Goal: Transaction & Acquisition: Book appointment/travel/reservation

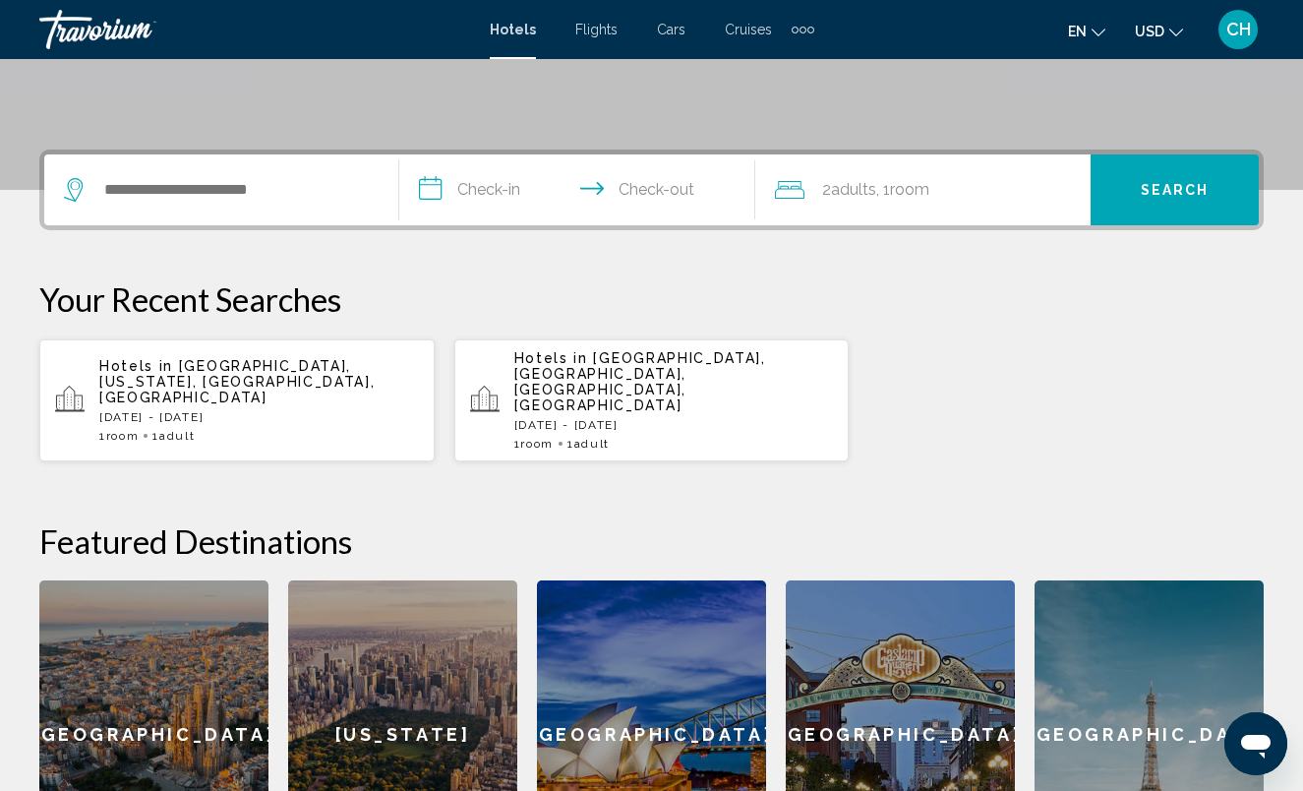
scroll to position [404, 0]
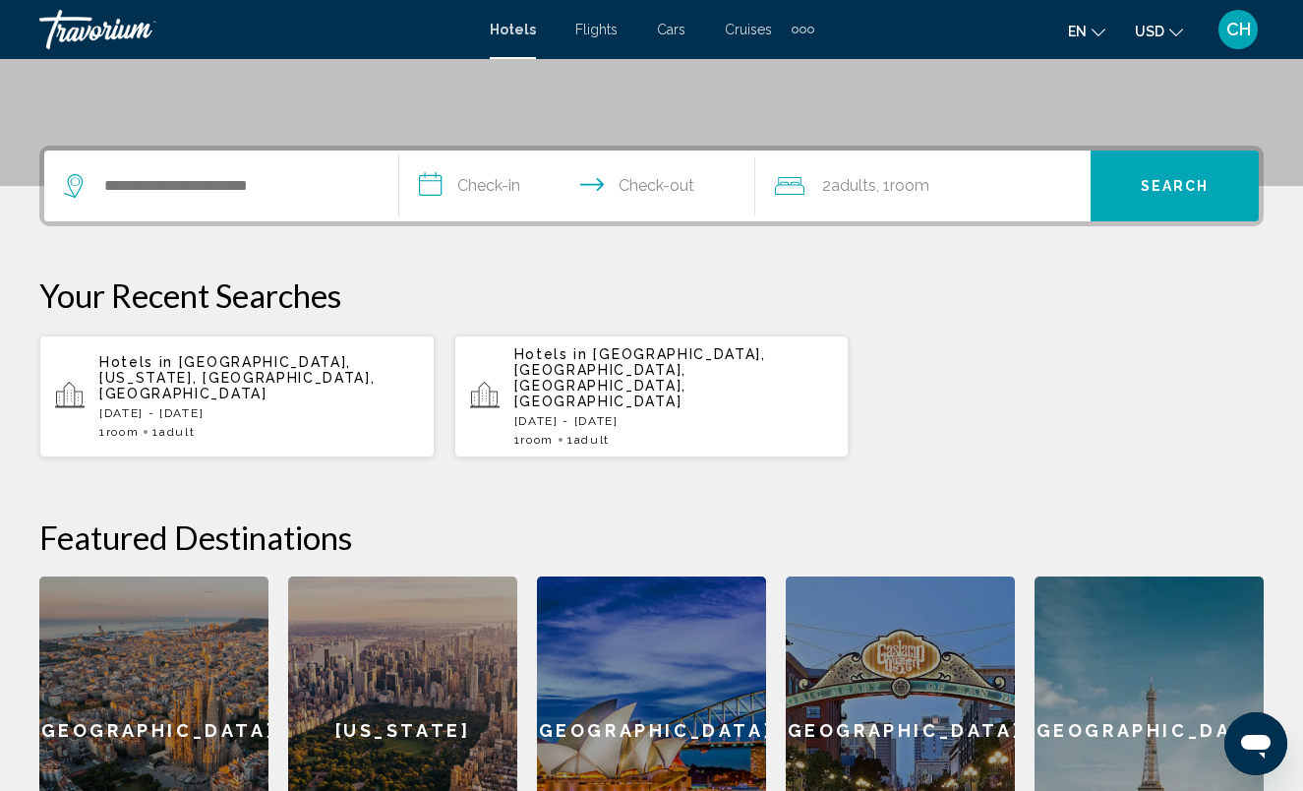
click at [221, 362] on span "[GEOGRAPHIC_DATA], [US_STATE], [GEOGRAPHIC_DATA], [GEOGRAPHIC_DATA]" at bounding box center [236, 377] width 275 height 47
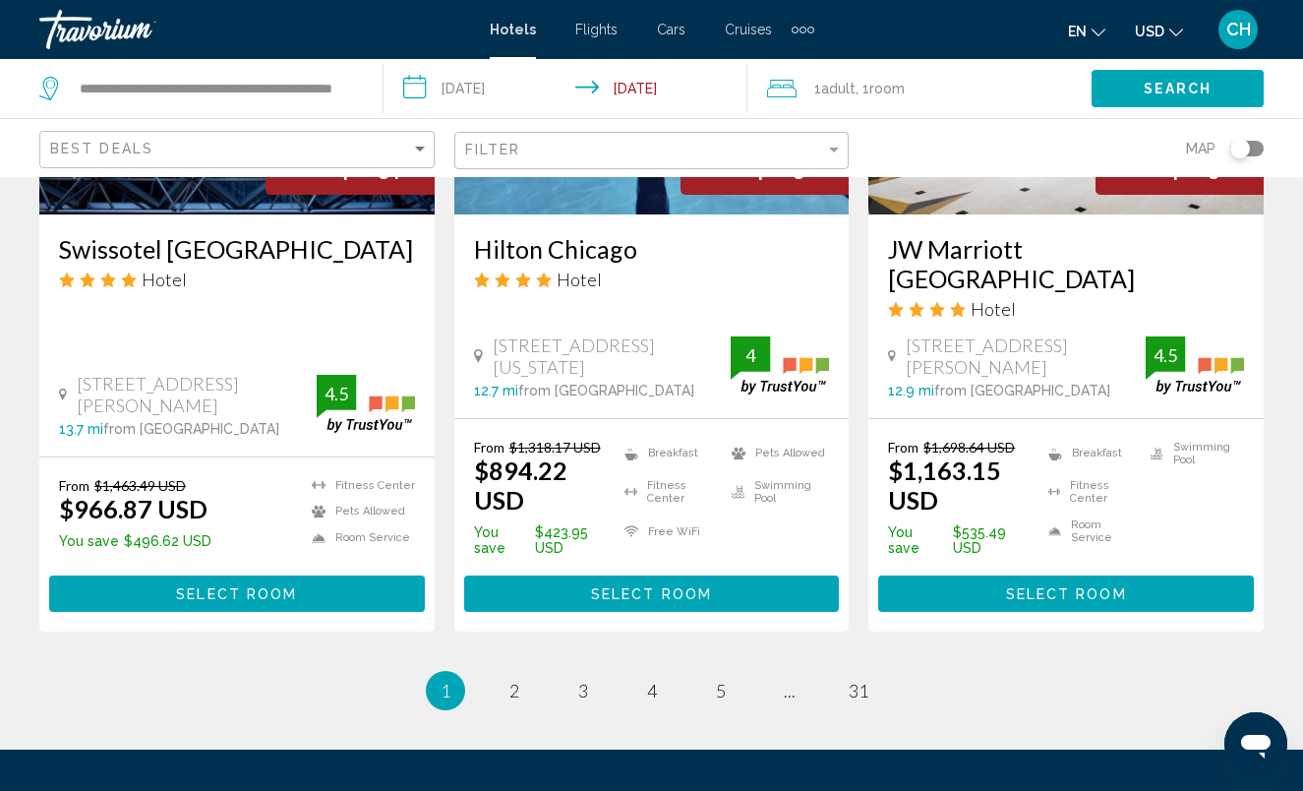
scroll to position [2730, 0]
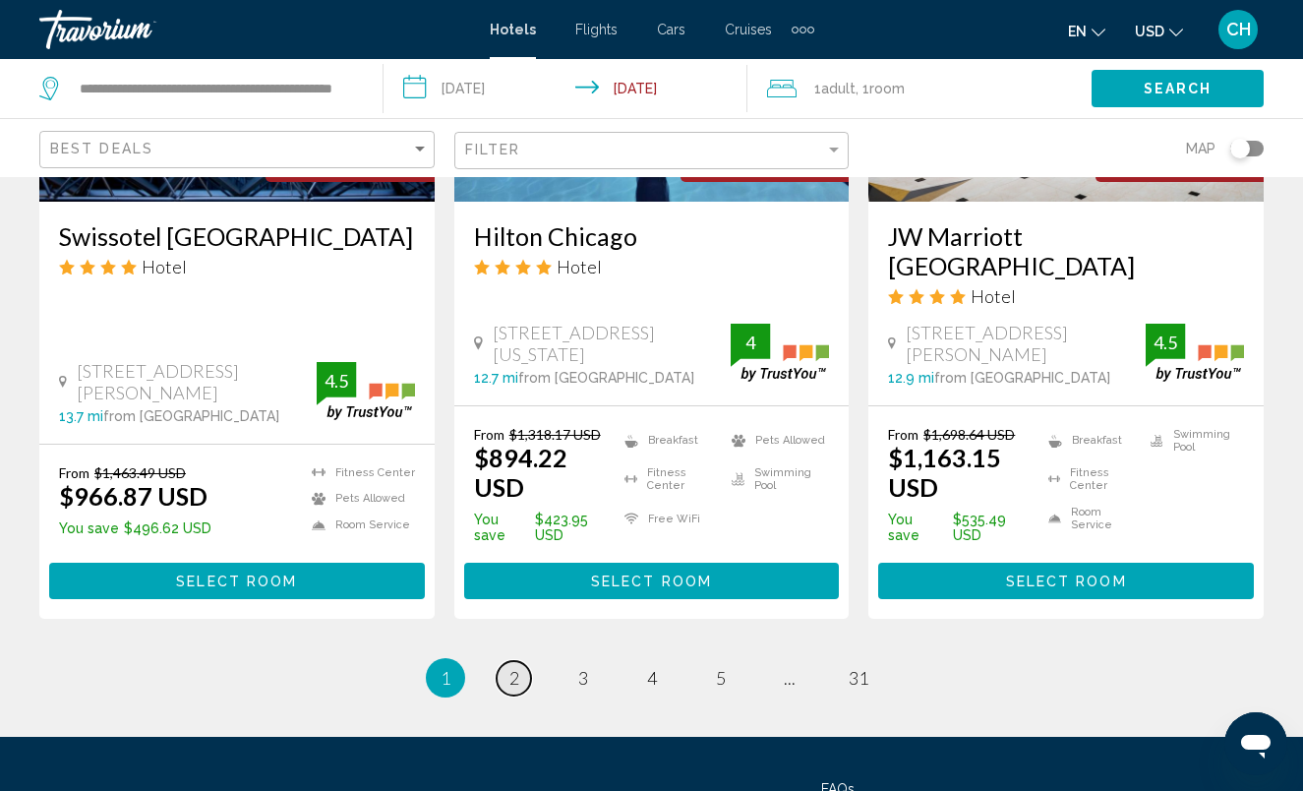
click at [510, 667] on span "2" at bounding box center [515, 678] width 10 height 22
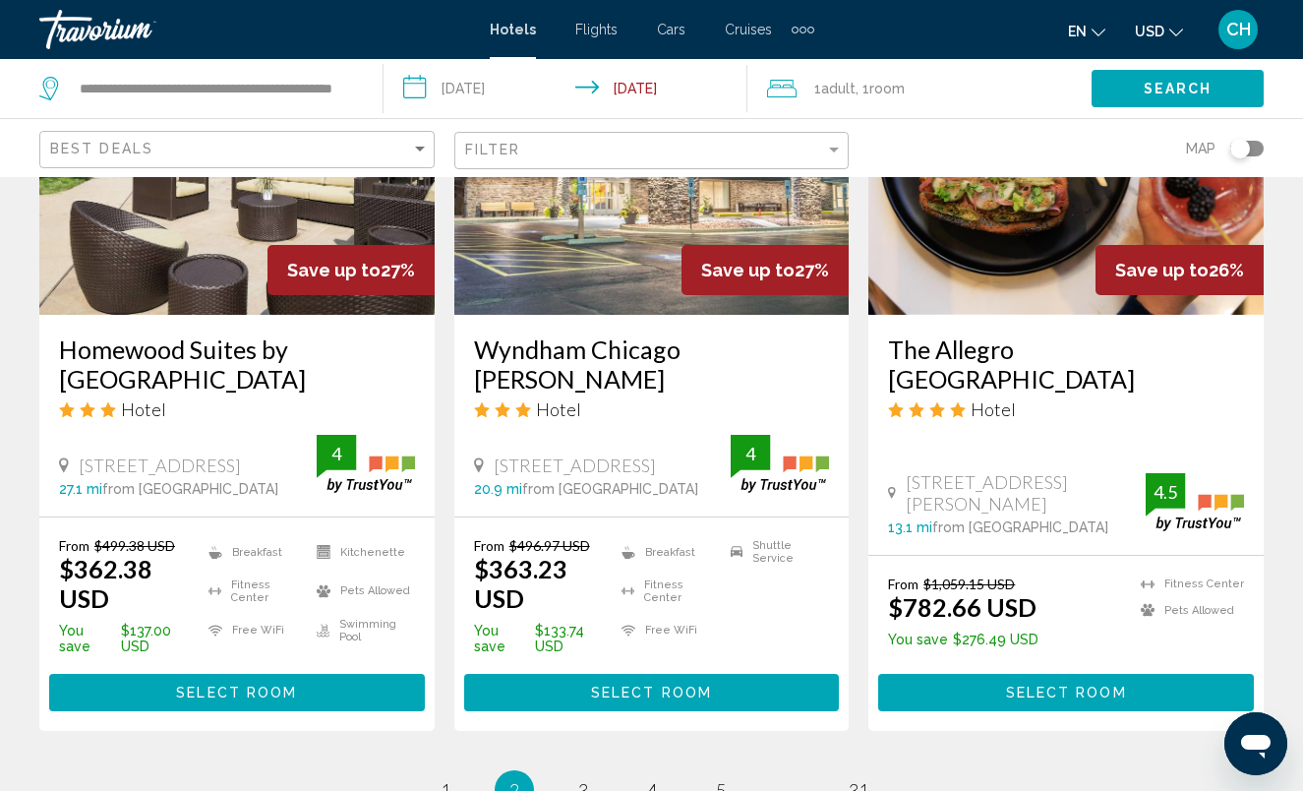
scroll to position [2676, 0]
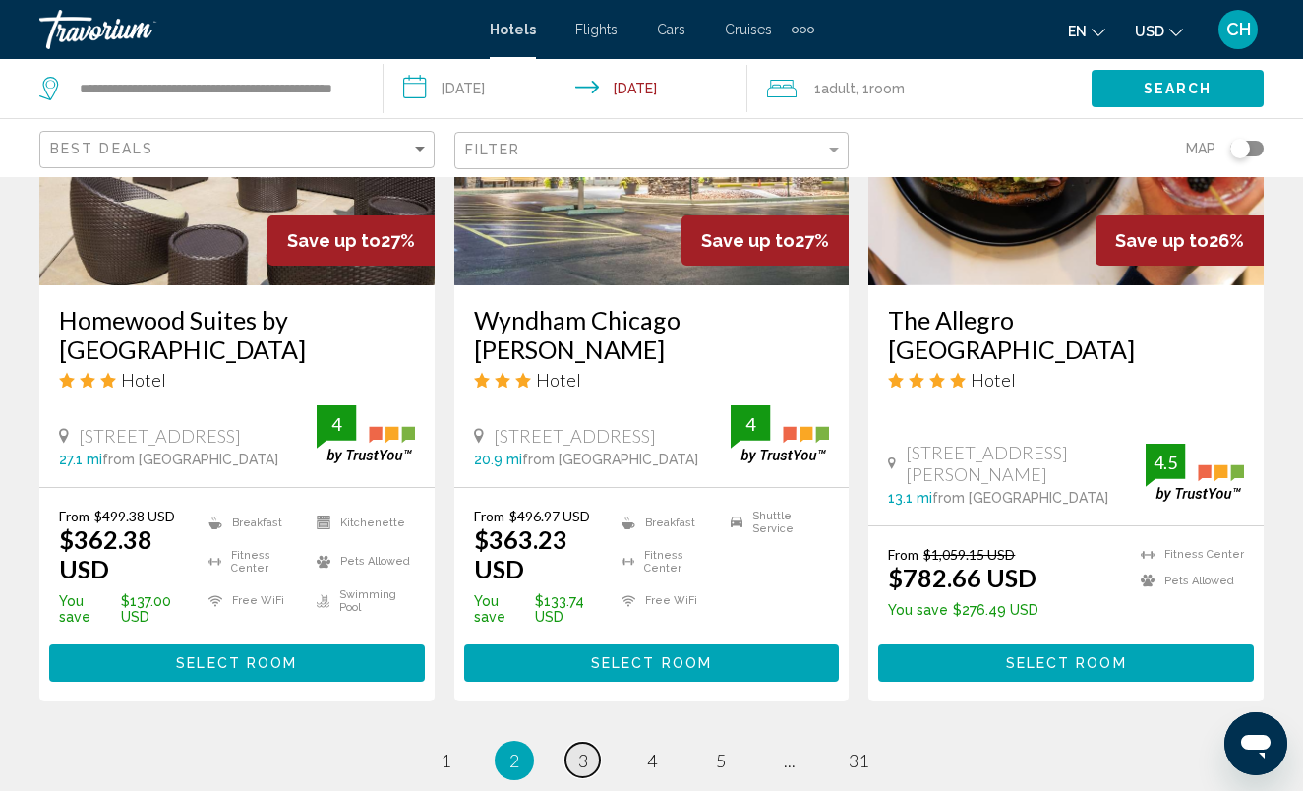
click at [583, 750] on span "3" at bounding box center [583, 761] width 10 height 22
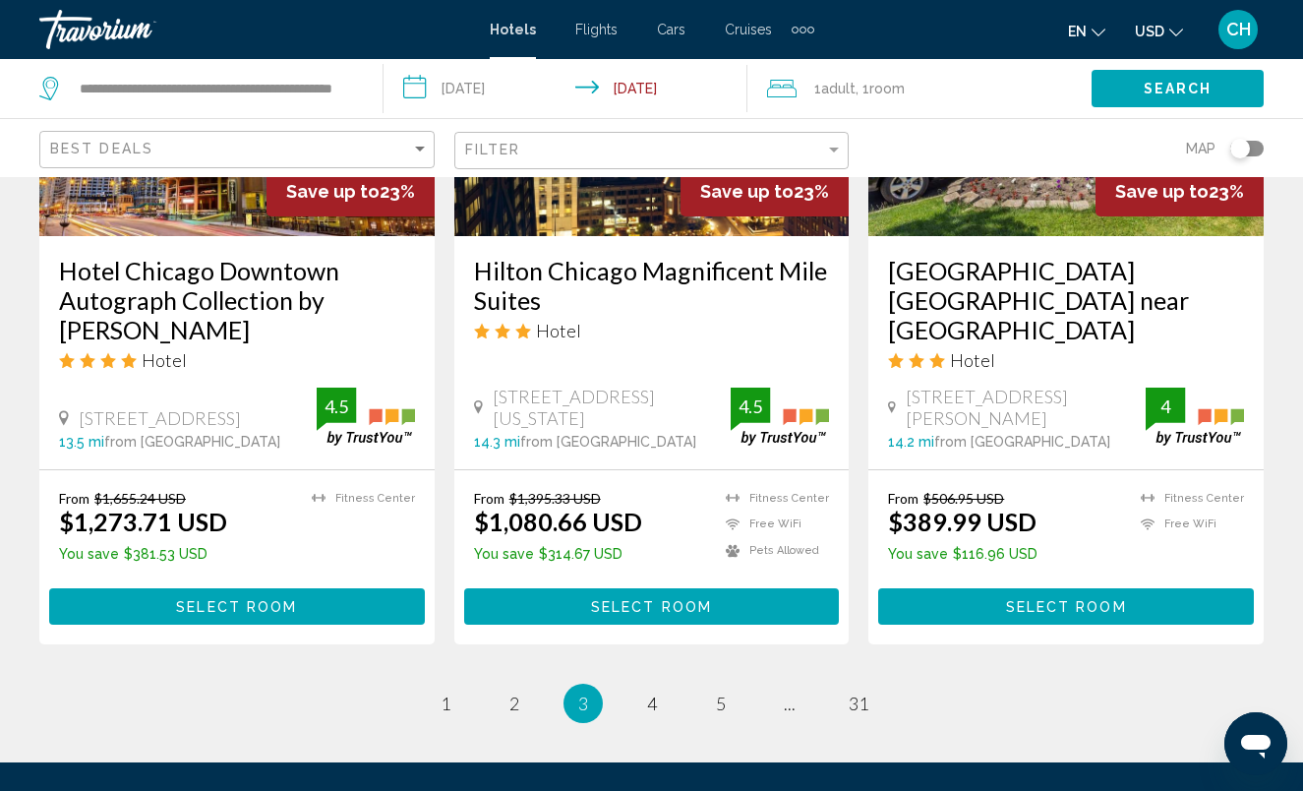
scroll to position [2741, 0]
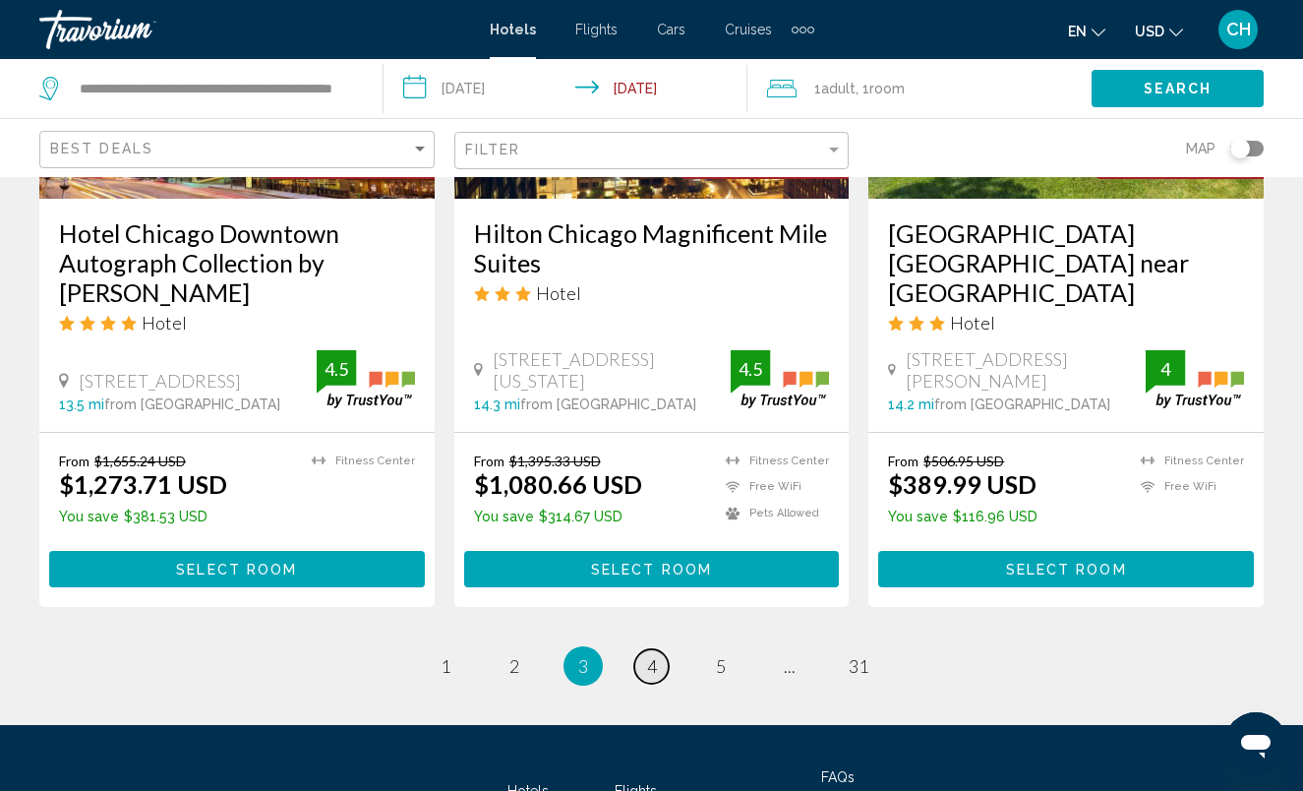
click at [654, 655] on span "4" at bounding box center [652, 666] width 10 height 22
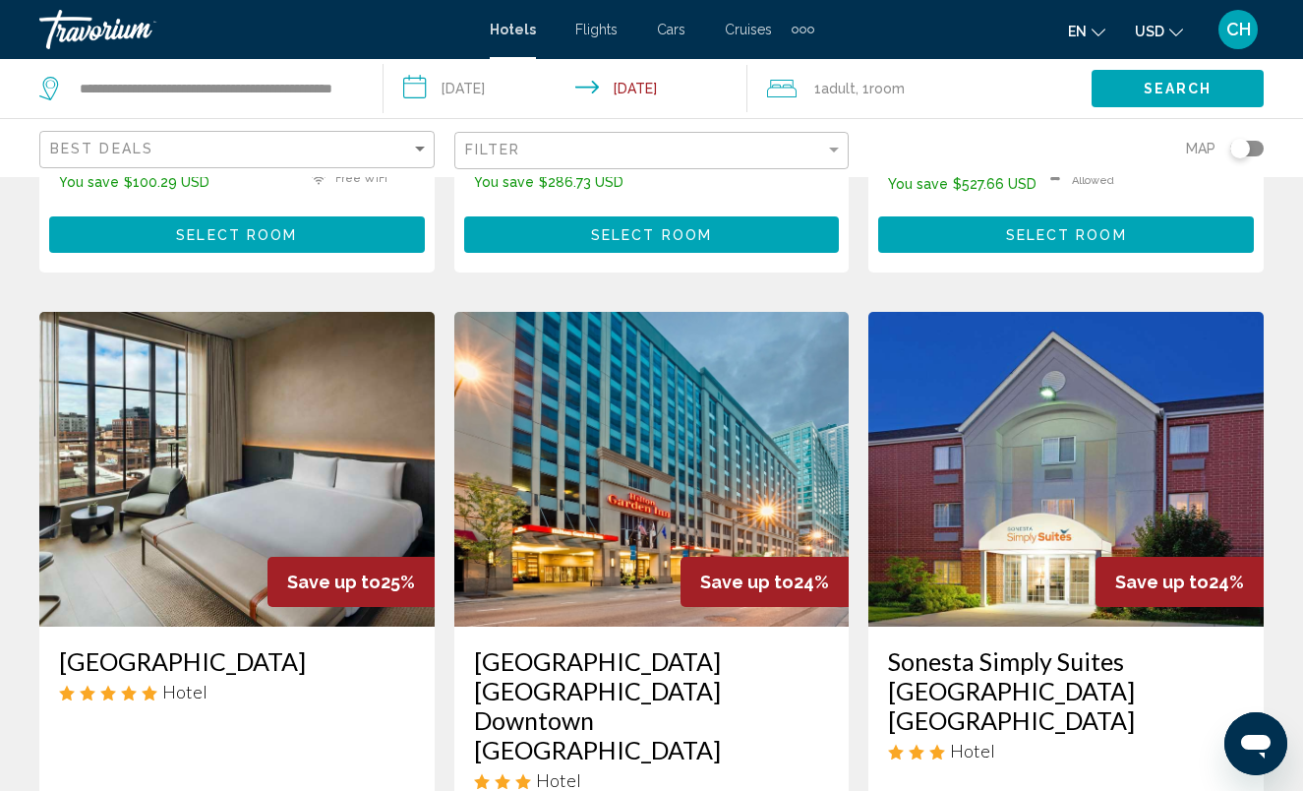
scroll to position [684, 0]
